Goal: Information Seeking & Learning: Check status

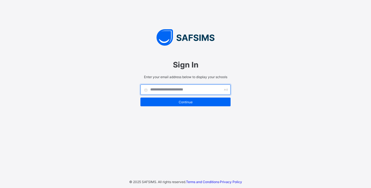
click at [167, 89] on input "text" at bounding box center [186, 90] width 90 height 10
type input "**********"
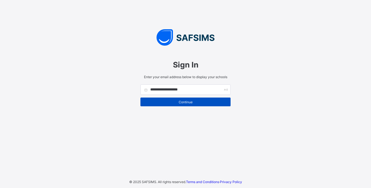
click at [184, 100] on span "Continue" at bounding box center [186, 102] width 82 height 4
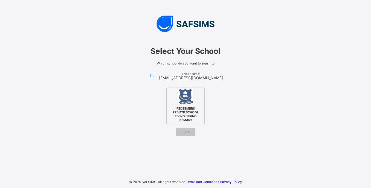
click at [180, 111] on span "REDEEMERS PRIVATE SCHOOL LIVING SPRING PRIMARY" at bounding box center [185, 114] width 33 height 18
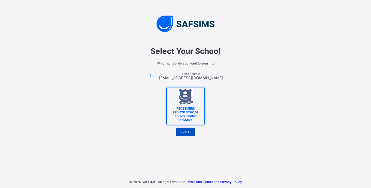
click at [184, 132] on span "Sign In" at bounding box center [186, 132] width 10 height 4
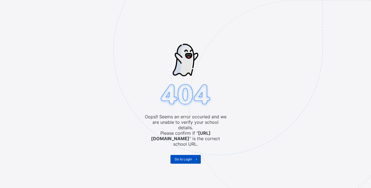
click at [185, 157] on span "Go to Login" at bounding box center [184, 159] width 18 height 4
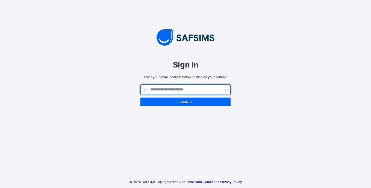
click at [185, 91] on input "text" at bounding box center [186, 90] width 90 height 10
type input "**********"
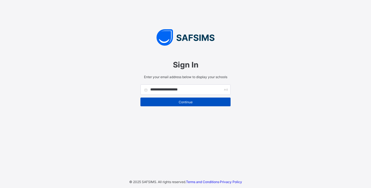
click at [189, 103] on span "Continue" at bounding box center [186, 102] width 82 height 4
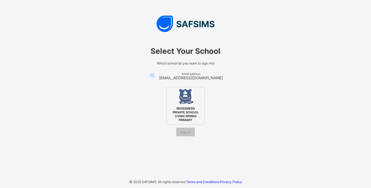
click at [185, 105] on div "REDEEMERS PRIVATE SCHOOL LIVING SPRING PRIMARY" at bounding box center [186, 106] width 38 height 38
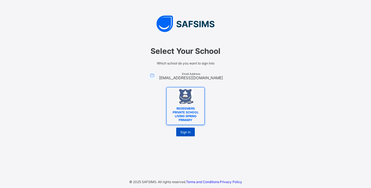
click at [184, 134] on span "Sign In" at bounding box center [186, 132] width 10 height 4
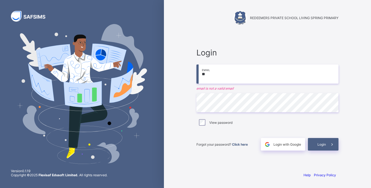
type input "**********"
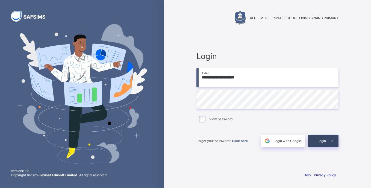
click at [324, 143] on span "Login" at bounding box center [322, 141] width 8 height 4
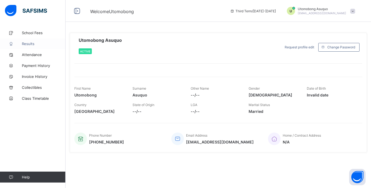
click at [27, 43] on span "Results" at bounding box center [44, 44] width 44 height 4
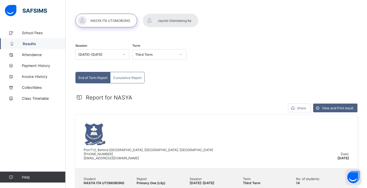
scroll to position [11, 0]
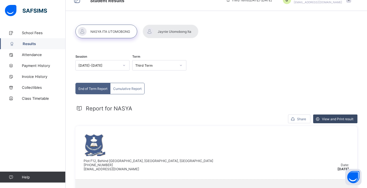
click at [331, 118] on span "View and Print result" at bounding box center [337, 119] width 31 height 4
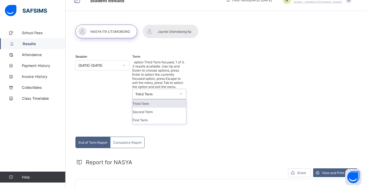
click at [170, 92] on div "Third Term" at bounding box center [155, 94] width 41 height 4
click at [147, 108] on div "Second Term" at bounding box center [160, 112] width 54 height 8
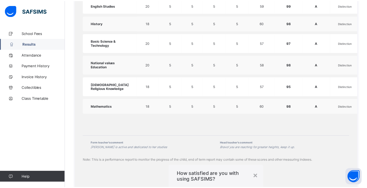
scroll to position [259, 0]
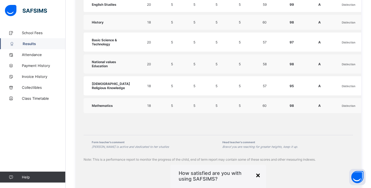
click at [256, 170] on div "×" at bounding box center [258, 174] width 5 height 9
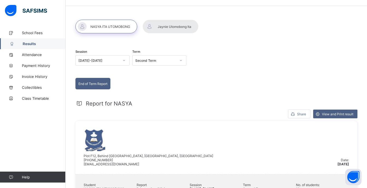
scroll to position [0, 0]
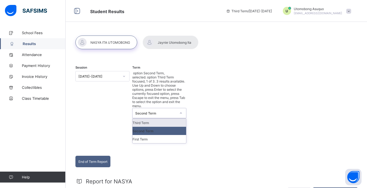
click at [166, 111] on div "Second Term" at bounding box center [155, 113] width 41 height 4
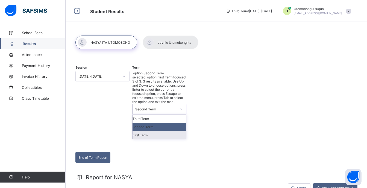
click at [144, 131] on div "First Term" at bounding box center [160, 135] width 54 height 8
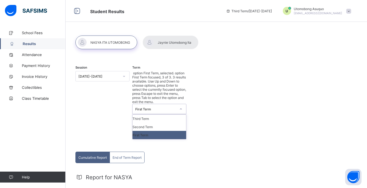
click at [144, 131] on div "First Term" at bounding box center [160, 135] width 54 height 8
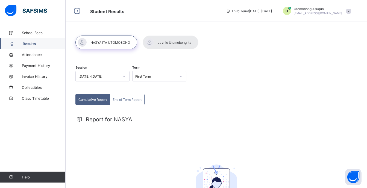
click at [177, 103] on div "Cumulative Report End of Term Report Cumulative Report End of Term Report Repor…" at bounding box center [217, 169] width 282 height 151
click at [176, 44] on div at bounding box center [171, 43] width 56 height 14
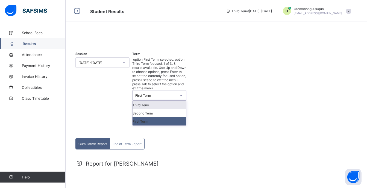
click at [182, 93] on icon at bounding box center [180, 95] width 3 height 5
click at [150, 101] on div "Third Term" at bounding box center [160, 105] width 54 height 8
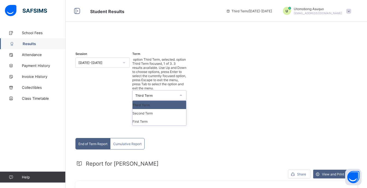
click at [150, 101] on div "Third Term" at bounding box center [160, 105] width 54 height 8
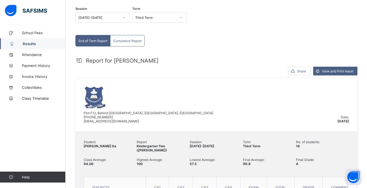
scroll to position [44, 0]
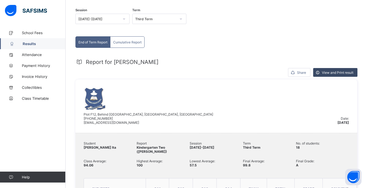
click at [327, 75] on span "View and Print result" at bounding box center [337, 73] width 31 height 4
click at [32, 33] on span "School Fees" at bounding box center [44, 33] width 44 height 4
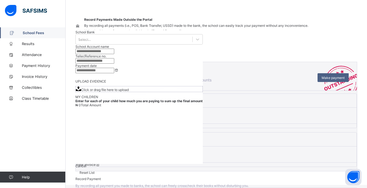
scroll to position [44, 0]
click at [31, 56] on span "Attendance" at bounding box center [44, 55] width 44 height 4
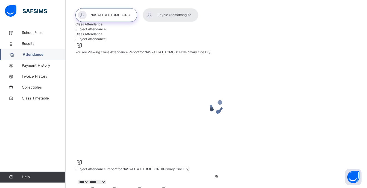
scroll to position [44, 0]
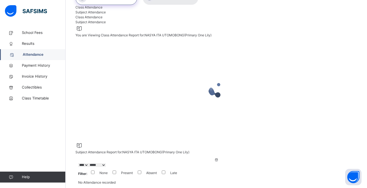
select select "****"
select select "*"
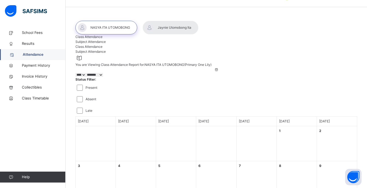
scroll to position [0, 0]
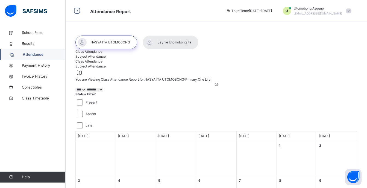
click at [103, 92] on select "***** ******* ******** ***** ***** *** **** **** ****** ********* ******* *****…" at bounding box center [94, 90] width 17 height 4
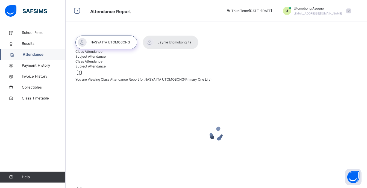
select select "****"
select select "*"
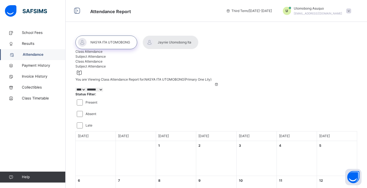
click at [103, 92] on select "***** ******* ******** ***** ***** *** **** **** ****** ********* ******* *****…" at bounding box center [94, 90] width 17 height 4
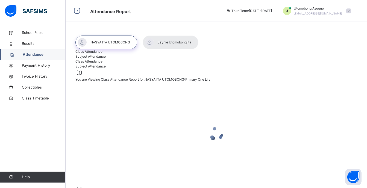
select select "****"
select select "*"
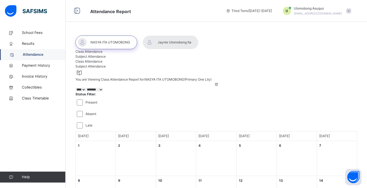
click at [182, 141] on div "3 Tuesday" at bounding box center [176, 158] width 40 height 35
click at [36, 65] on span "Payment History" at bounding box center [44, 65] width 44 height 5
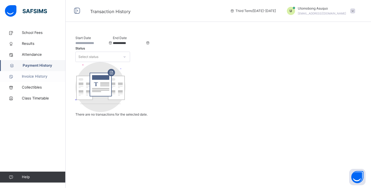
click at [34, 77] on span "Invoice History" at bounding box center [44, 76] width 44 height 5
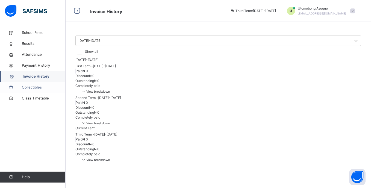
click at [39, 89] on span "Collectibles" at bounding box center [44, 87] width 44 height 5
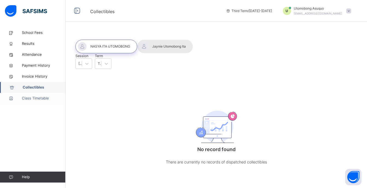
click at [31, 98] on span "Class Timetable" at bounding box center [44, 98] width 44 height 5
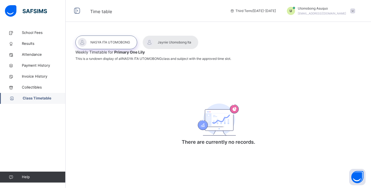
click at [164, 40] on div at bounding box center [171, 43] width 56 height 14
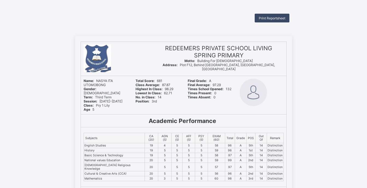
click at [277, 17] on span "Print Reportsheet" at bounding box center [272, 18] width 27 height 4
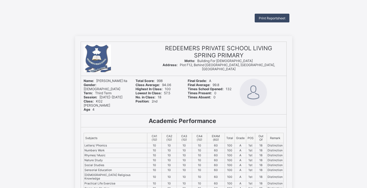
click at [278, 17] on span "Print Reportsheet" at bounding box center [272, 18] width 27 height 4
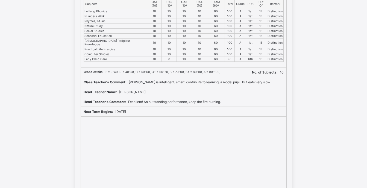
scroll to position [132, 0]
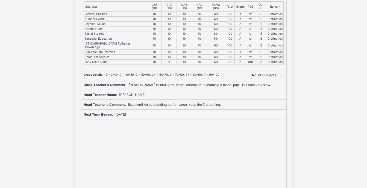
drag, startPoint x: 367, startPoint y: 108, endPoint x: 371, endPoint y: 180, distance: 72.1
click at [367, 180] on html "Print Reportsheet REDEEMERS PRIVATE SCHOOL LIVING SPRING PRIMARY Motto: Buildin…" at bounding box center [183, 44] width 367 height 353
drag, startPoint x: 240, startPoint y: 43, endPoint x: 146, endPoint y: 61, distance: 96.4
